Goal: Task Accomplishment & Management: Manage account settings

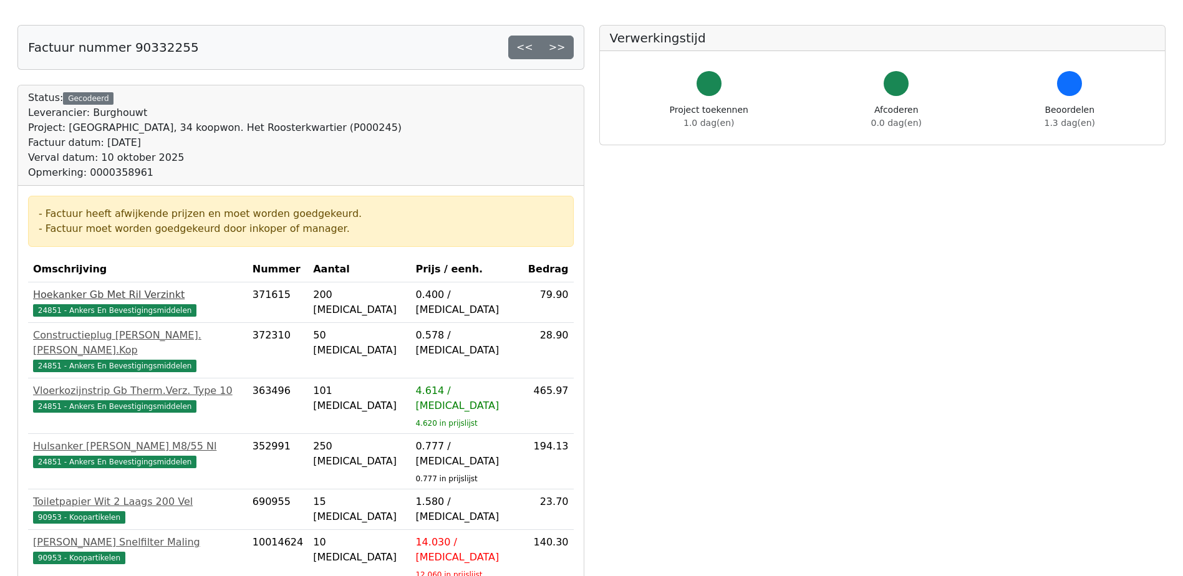
scroll to position [374, 0]
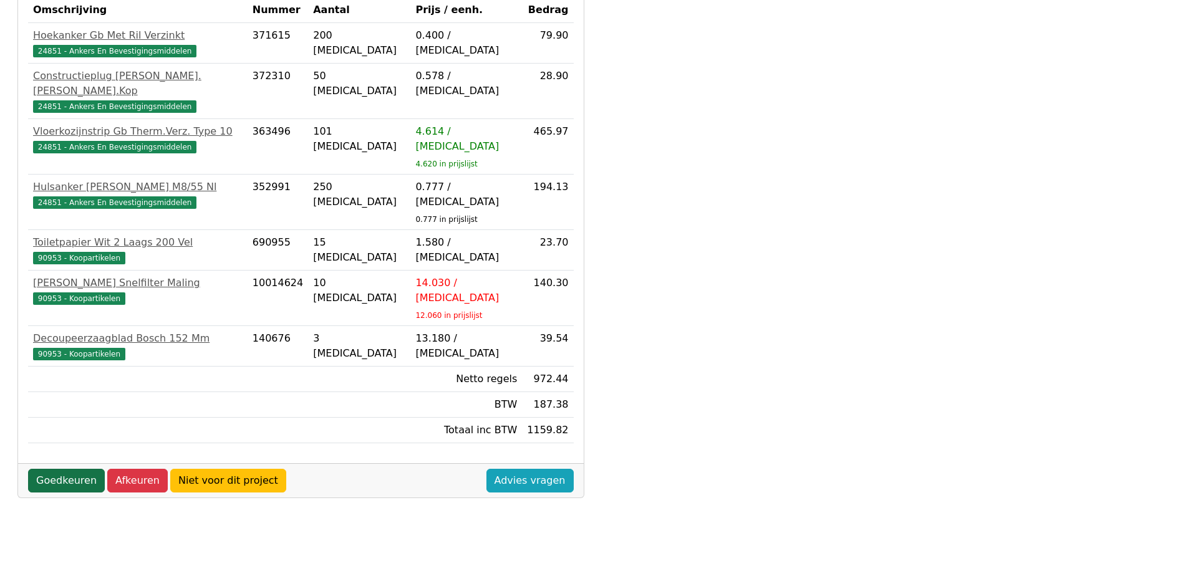
click at [64, 469] on link "Goedkeuren" at bounding box center [66, 481] width 77 height 24
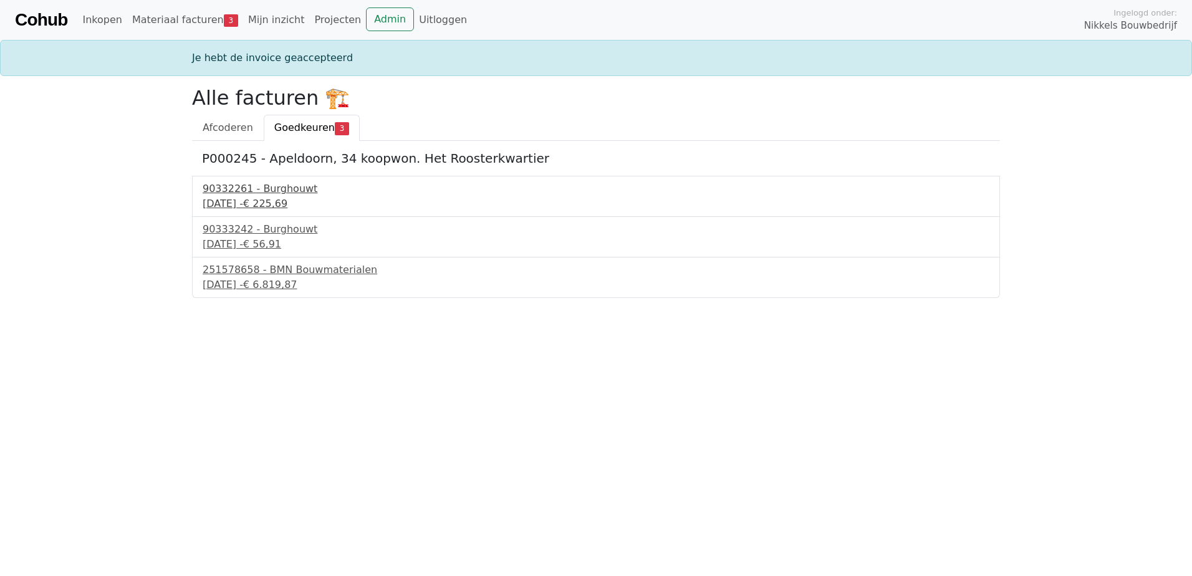
click at [271, 200] on div "[DATE] - € 225,69" at bounding box center [596, 203] width 787 height 15
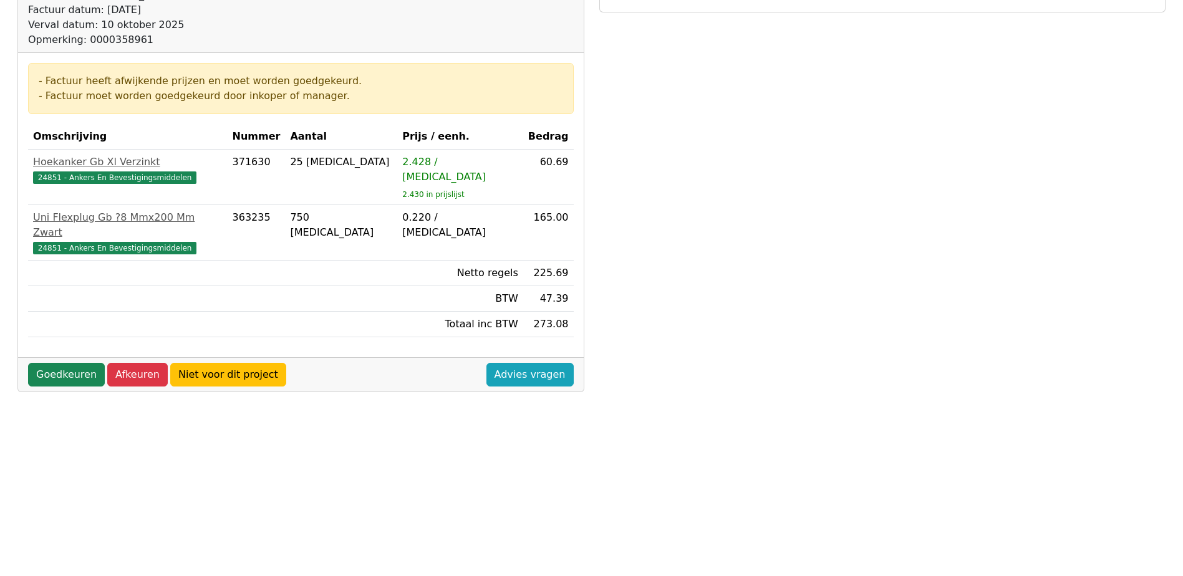
scroll to position [249, 0]
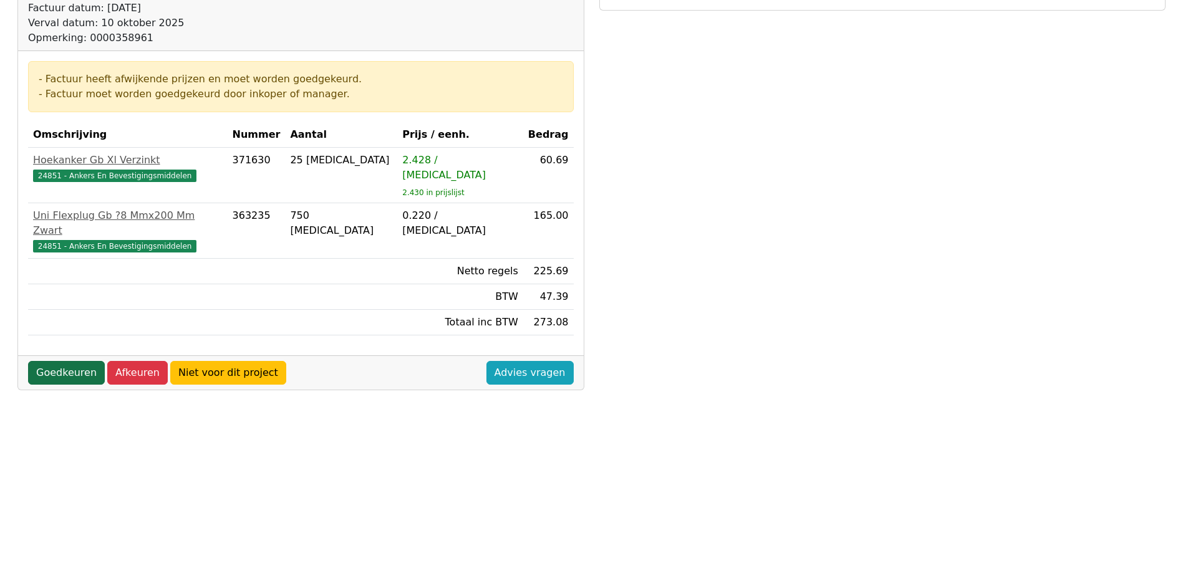
click at [67, 361] on link "Goedkeuren" at bounding box center [66, 373] width 77 height 24
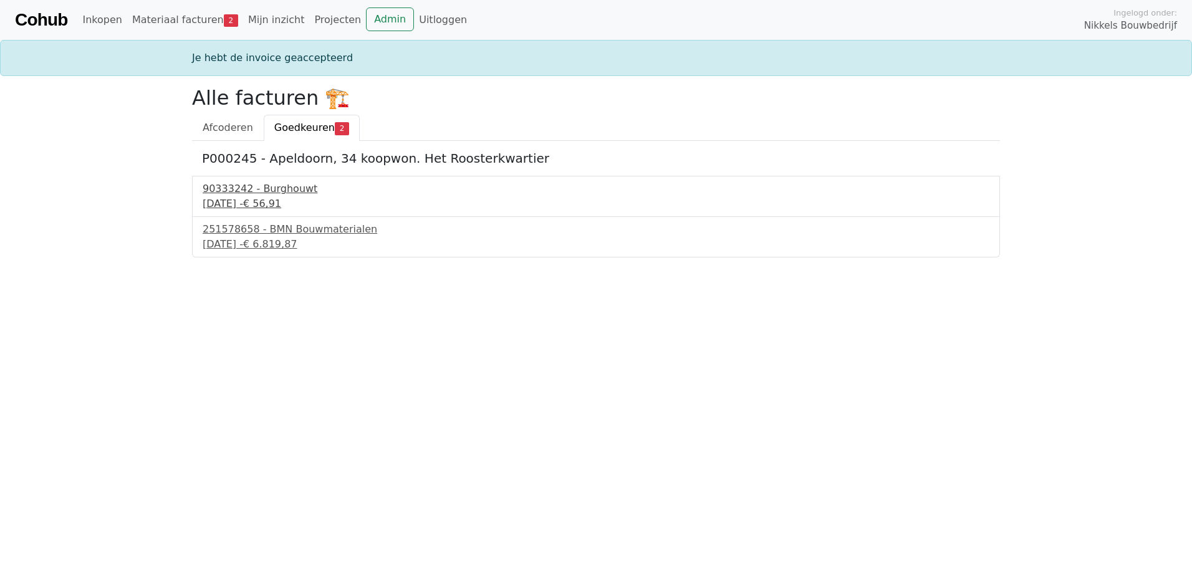
click at [263, 198] on div "11 september 2025 - € 56,91" at bounding box center [596, 203] width 787 height 15
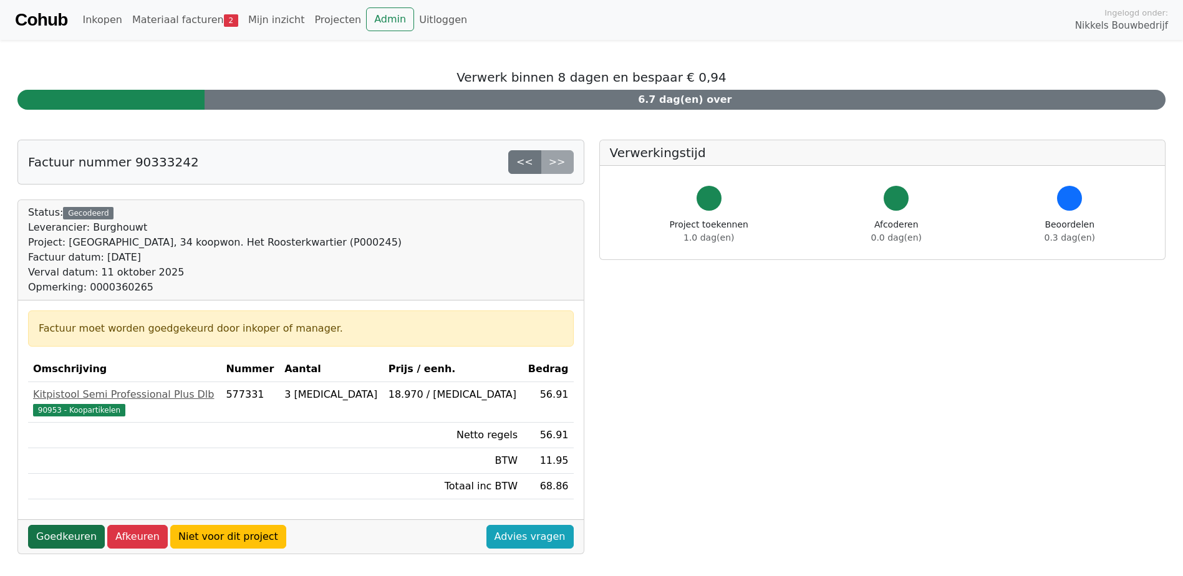
click at [71, 536] on link "Goedkeuren" at bounding box center [66, 537] width 77 height 24
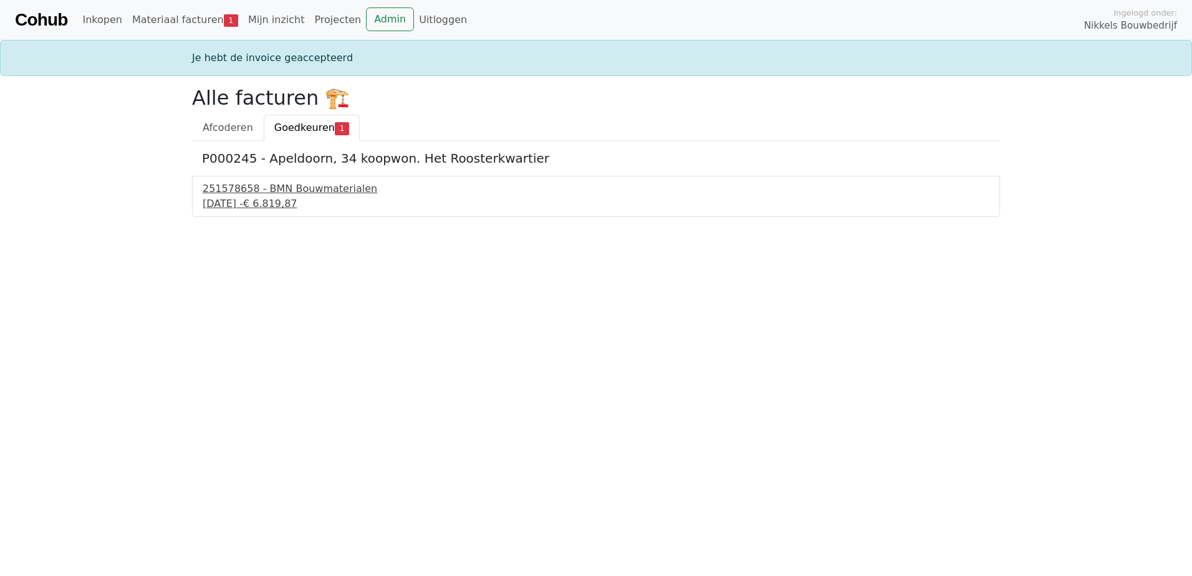
click at [267, 198] on div "11 september 2025 - € 6.819,87" at bounding box center [596, 203] width 787 height 15
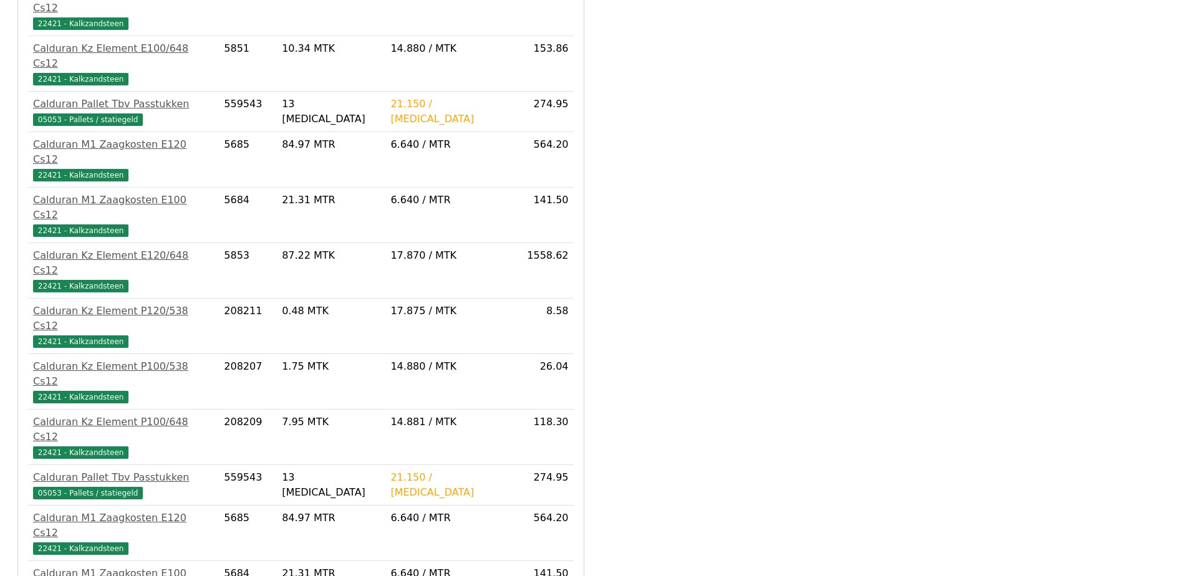
scroll to position [642, 0]
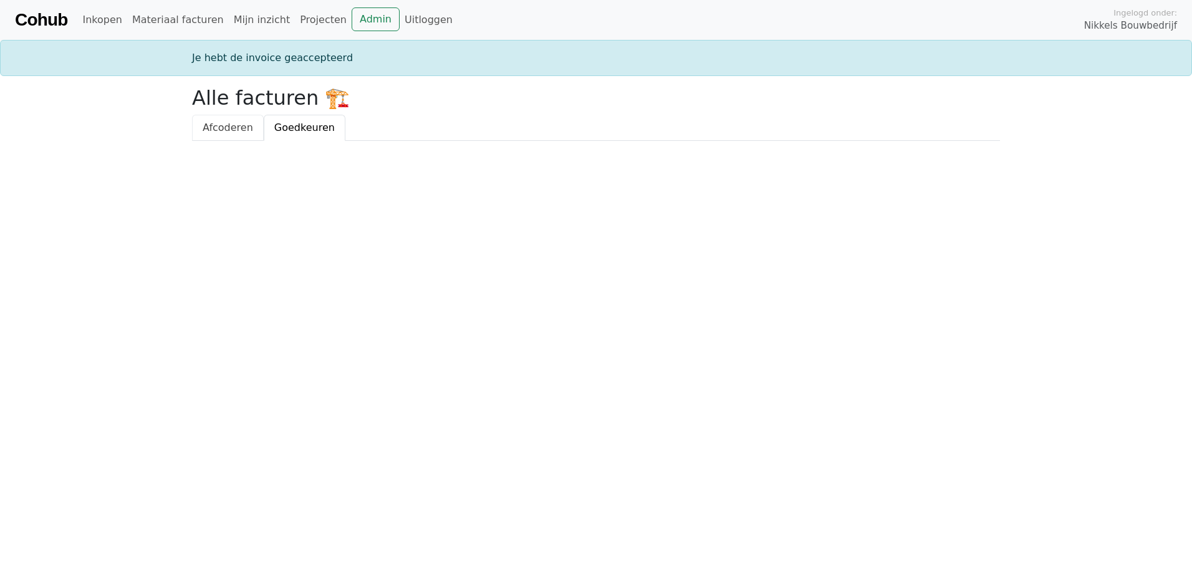
click at [223, 133] on span "Afcoderen" at bounding box center [228, 128] width 51 height 12
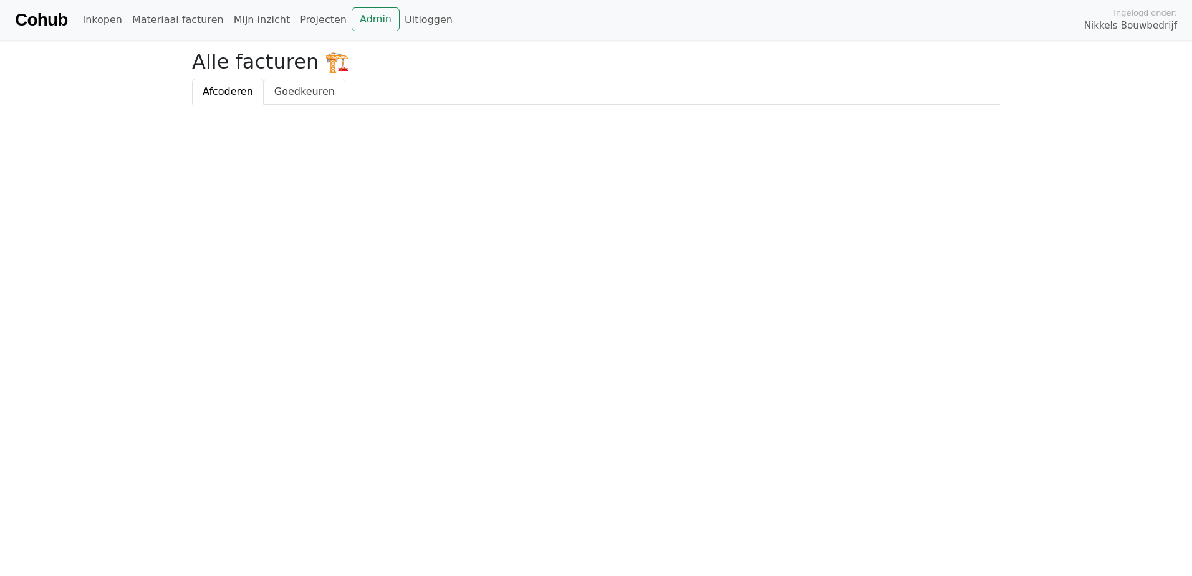
click at [291, 97] on span "Goedkeuren" at bounding box center [304, 91] width 60 height 12
